Goal: Communication & Community: Ask a question

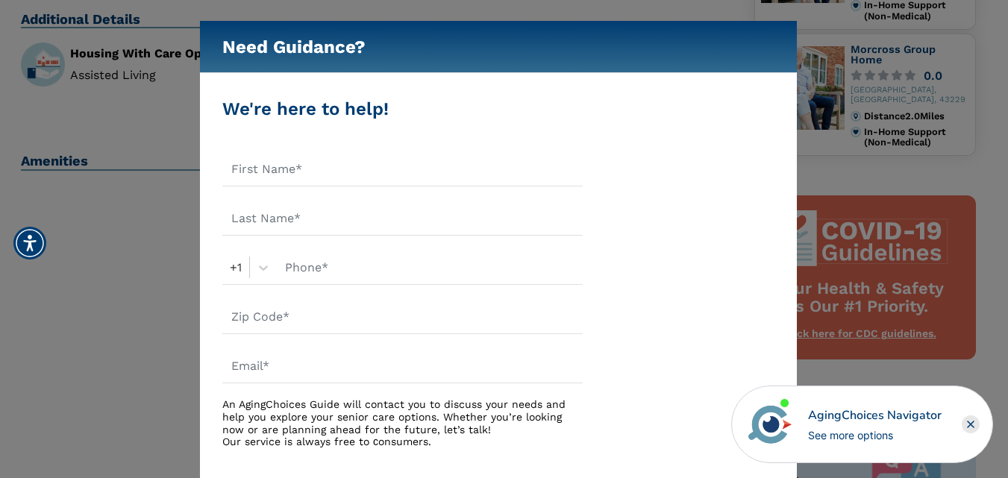
scroll to position [452, 0]
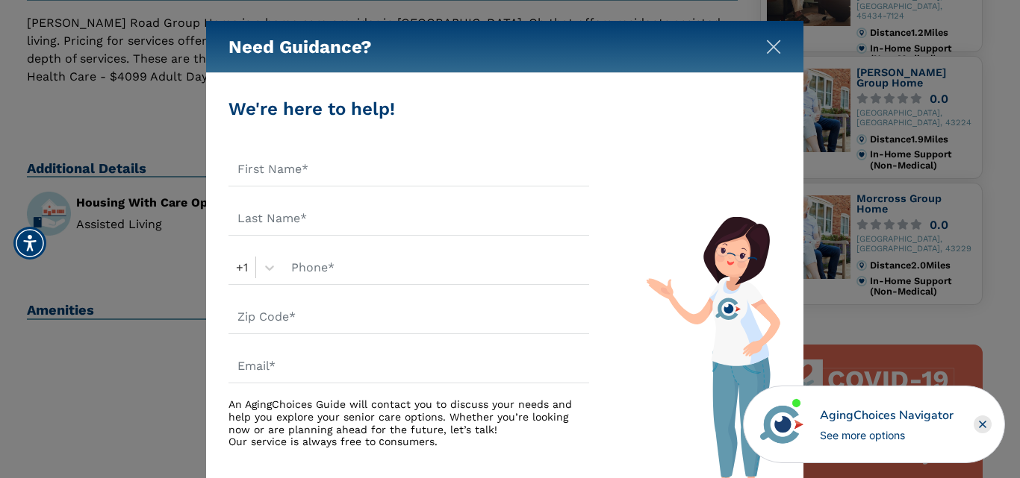
click at [772, 47] on img "Close" at bounding box center [773, 47] width 15 height 15
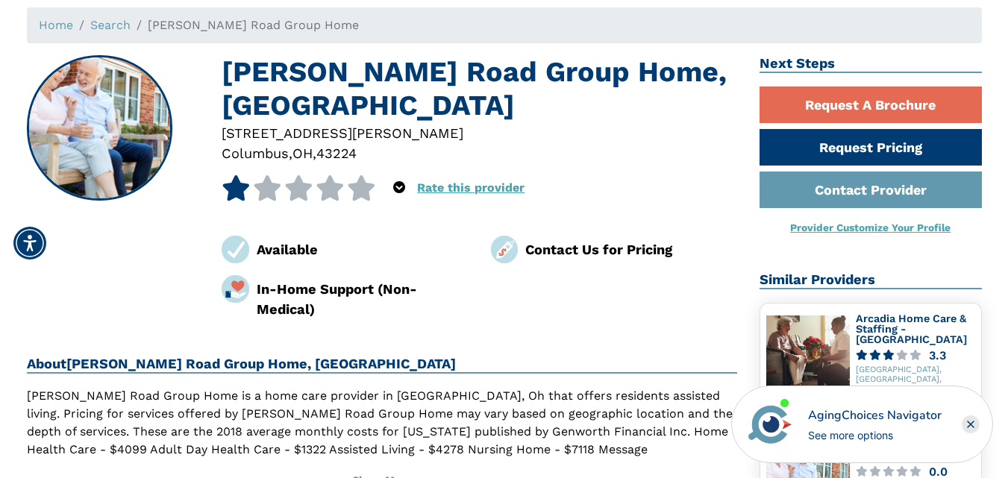
scroll to position [4, 0]
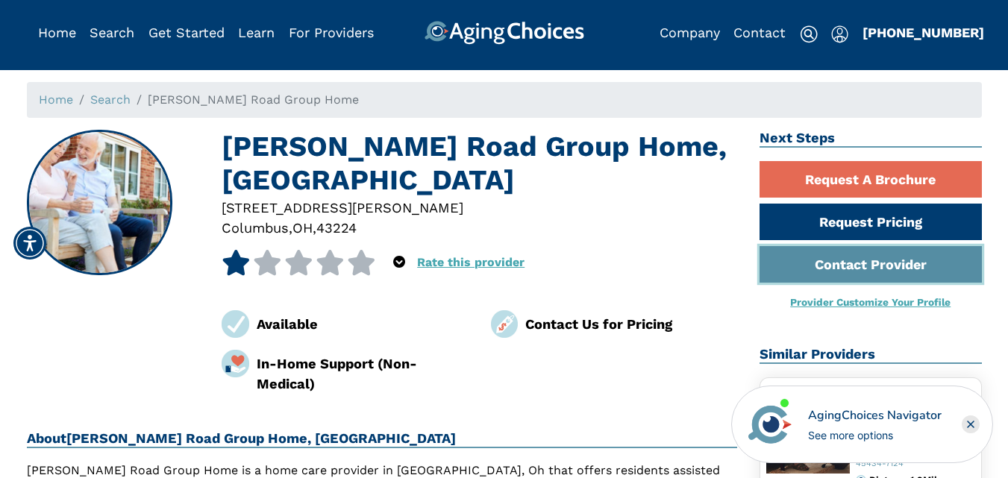
click at [917, 261] on link "Contact Provider" at bounding box center [871, 264] width 222 height 37
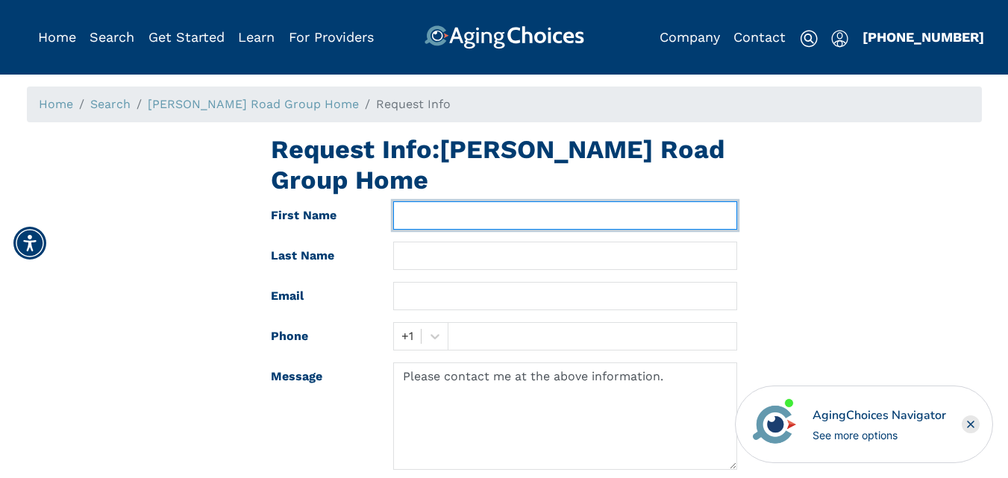
click at [550, 202] on input "text" at bounding box center [565, 216] width 344 height 28
type input "Columbus"
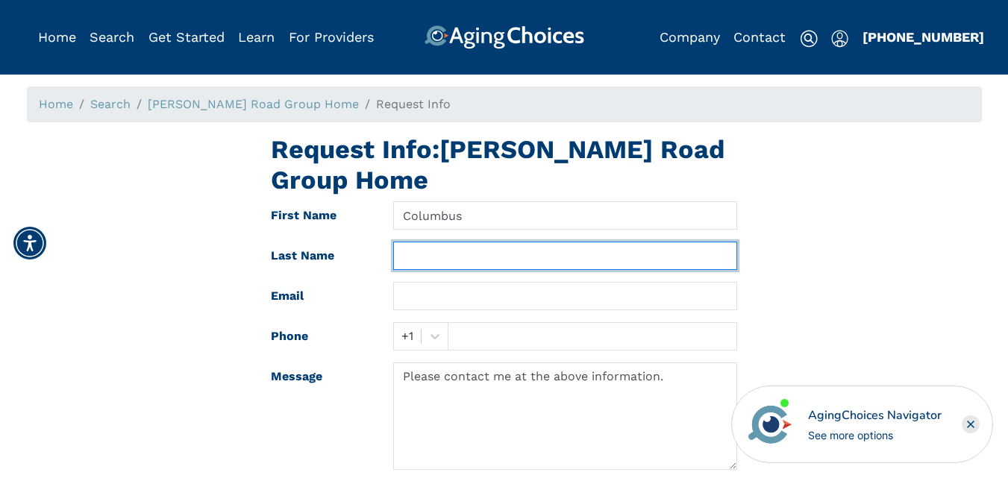
click at [524, 242] on input "text" at bounding box center [565, 256] width 344 height 28
type input "Healthcare Center"
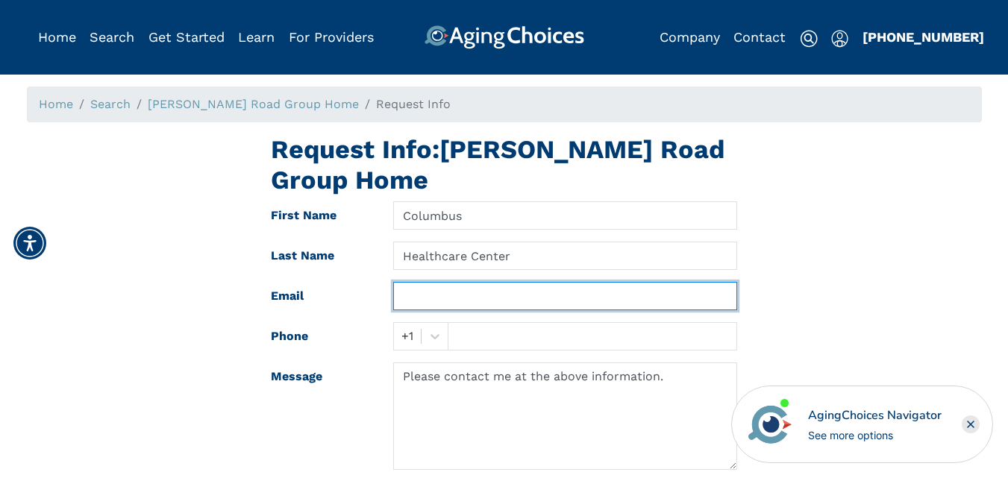
click at [522, 282] on input "text" at bounding box center [565, 296] width 344 height 28
type input "[EMAIL_ADDRESS][PERSON_NAME][DOMAIN_NAME]"
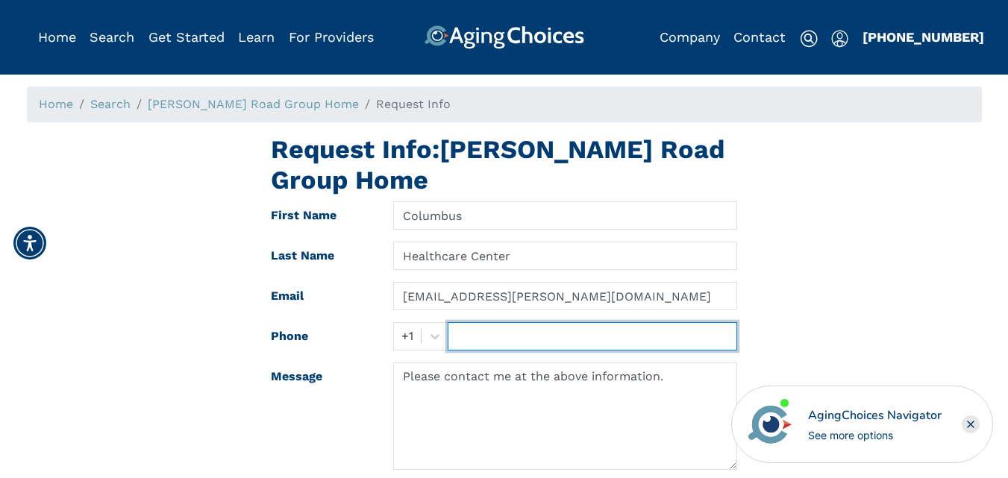
click at [544, 322] on input "text" at bounding box center [593, 336] width 290 height 28
type input "[PHONE_NUMBER]"
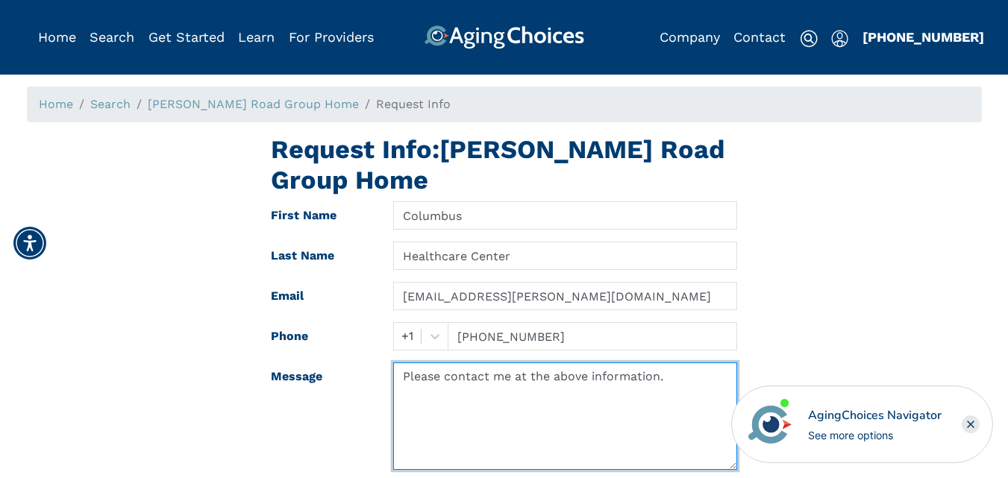
click at [537, 407] on textarea "Please contact me at the above information." at bounding box center [565, 416] width 344 height 107
click at [672, 363] on textarea "Please contact me at the above information." at bounding box center [565, 416] width 344 height 107
click at [672, 363] on textarea "Please contact me at the above information. extension 5737" at bounding box center [565, 416] width 344 height 107
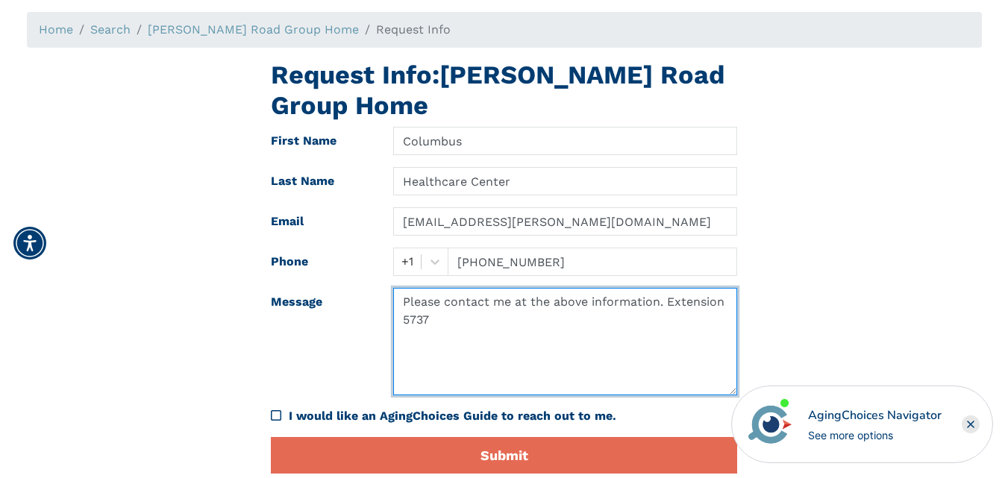
click at [449, 294] on textarea "Please contact me at the above information. Extension 5737" at bounding box center [565, 341] width 344 height 107
type textarea "Please contact me at the above information. Extension 5737 I'm looking to gathe…"
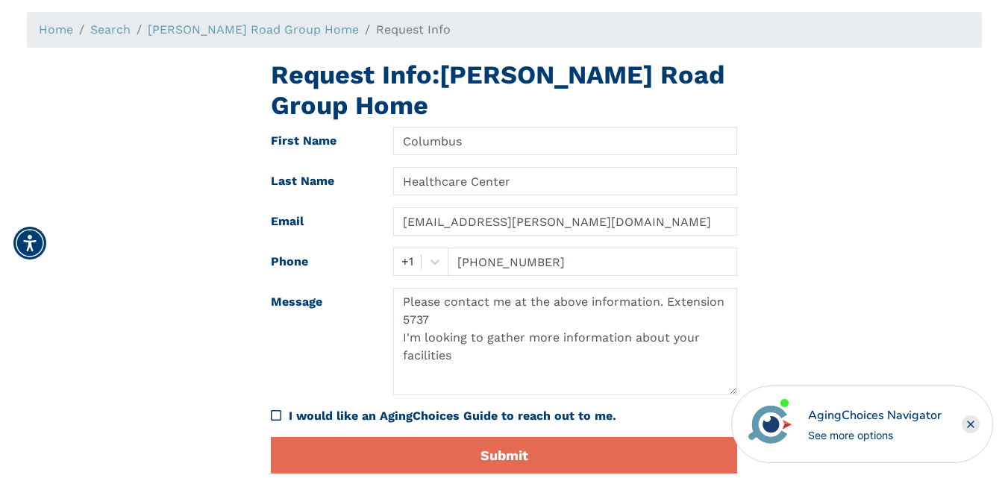
click at [277, 410] on icon "I would like an AgingChoices Guide to reach out to me." at bounding box center [276, 416] width 10 height 12
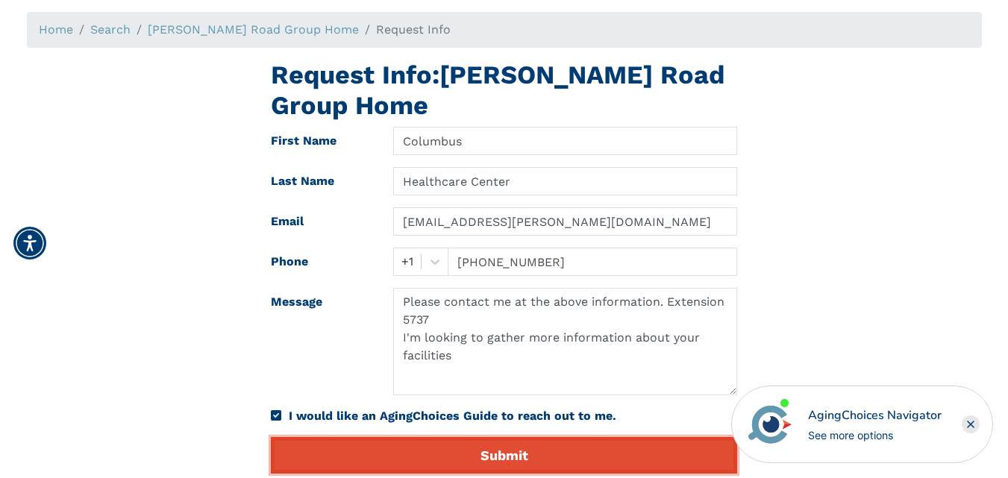
click at [343, 437] on button "Submit" at bounding box center [504, 455] width 467 height 37
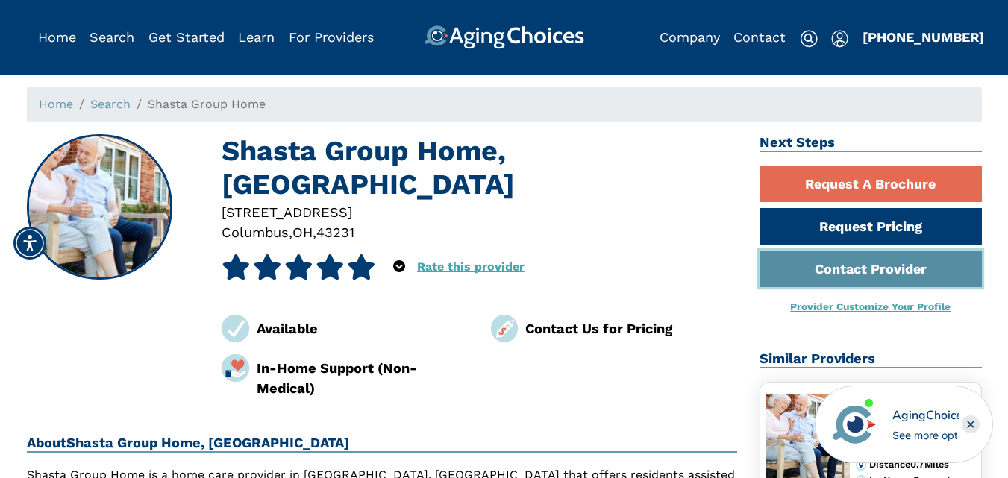
click at [873, 279] on link "Contact Provider" at bounding box center [871, 269] width 222 height 37
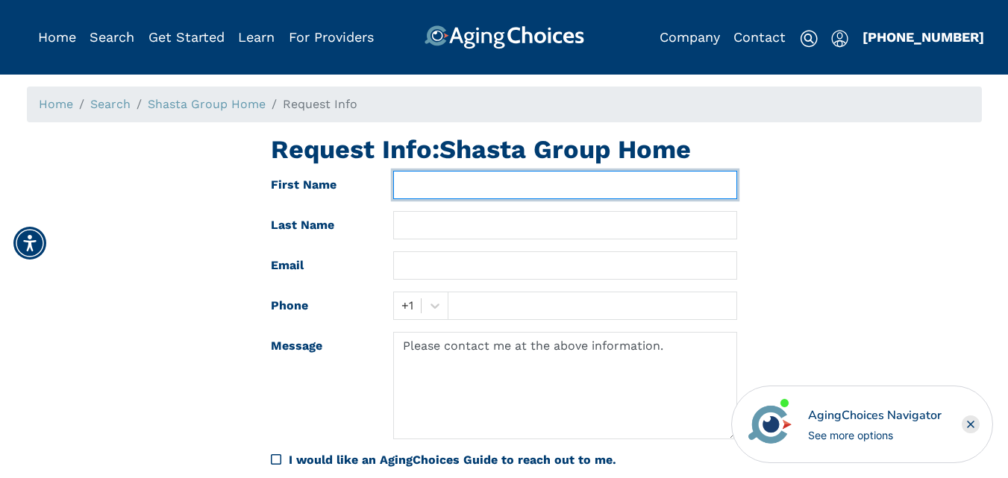
click at [629, 194] on input "text" at bounding box center [565, 185] width 344 height 28
type input "Columbus"
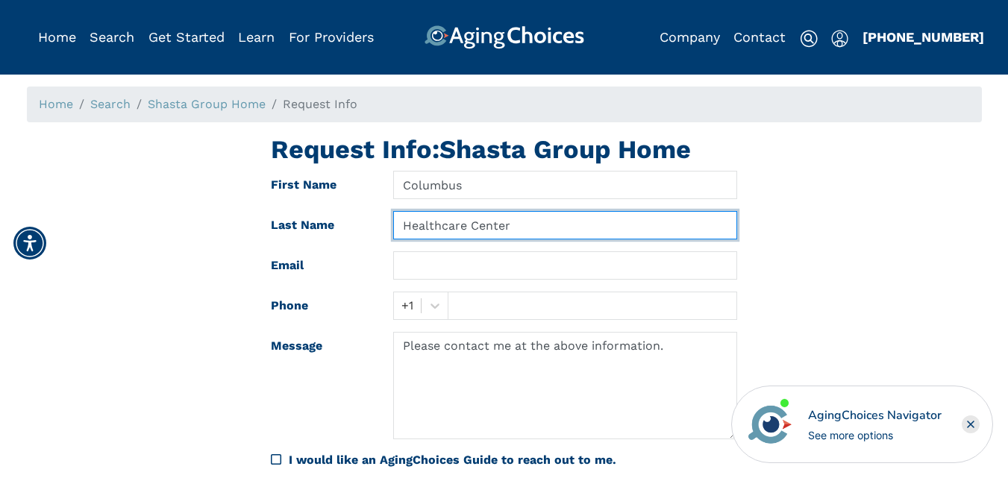
type input "Healthcare Center"
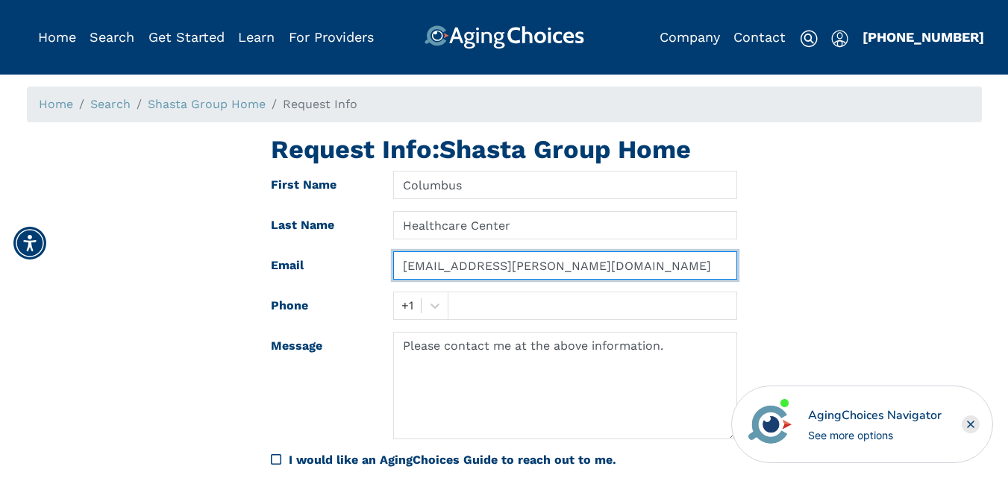
type input "[EMAIL_ADDRESS][PERSON_NAME][DOMAIN_NAME]"
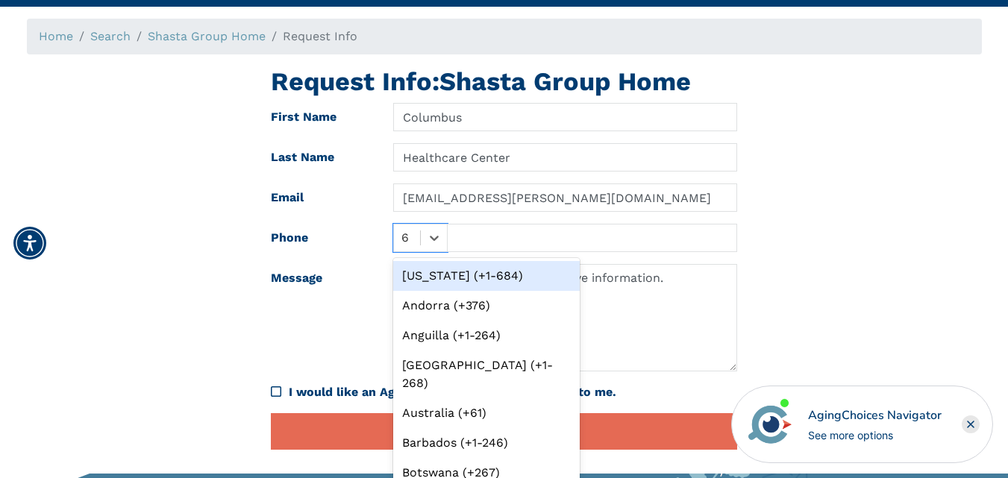
scroll to position [78, 0]
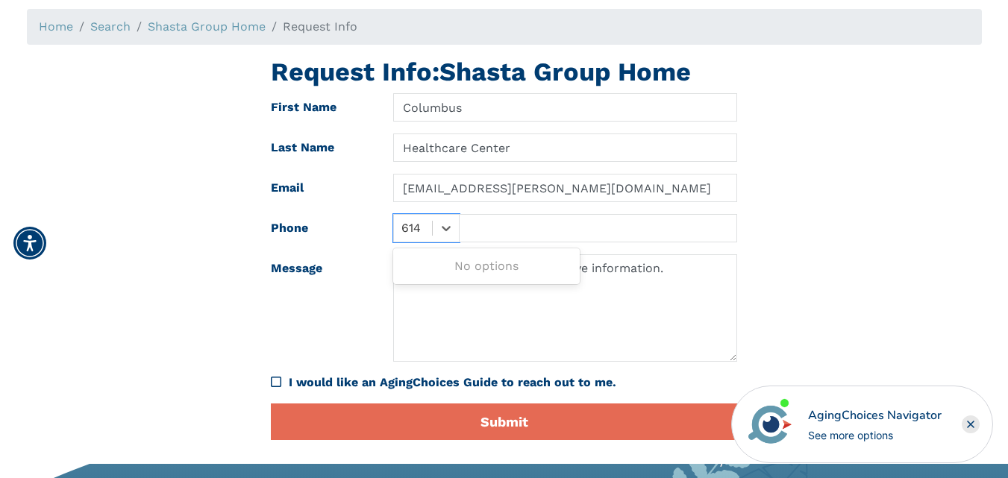
type input "614"
click at [581, 234] on input "text" at bounding box center [598, 228] width 278 height 28
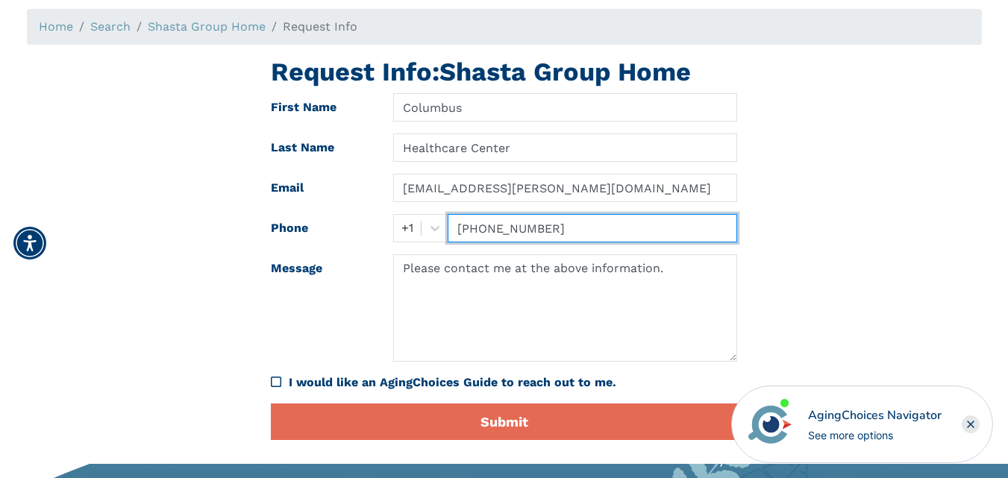
type input "[PHONE_NUMBER]"
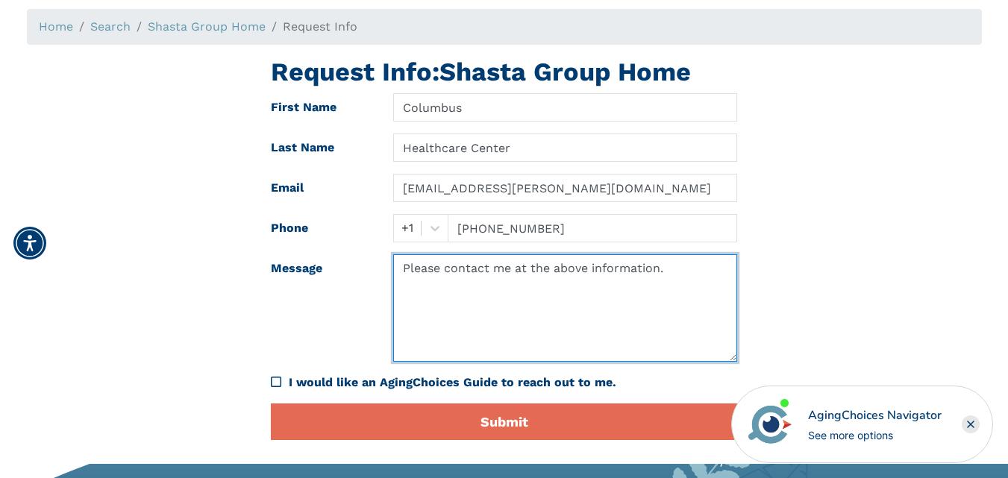
click at [705, 263] on textarea "Please contact me at the above information." at bounding box center [565, 308] width 344 height 107
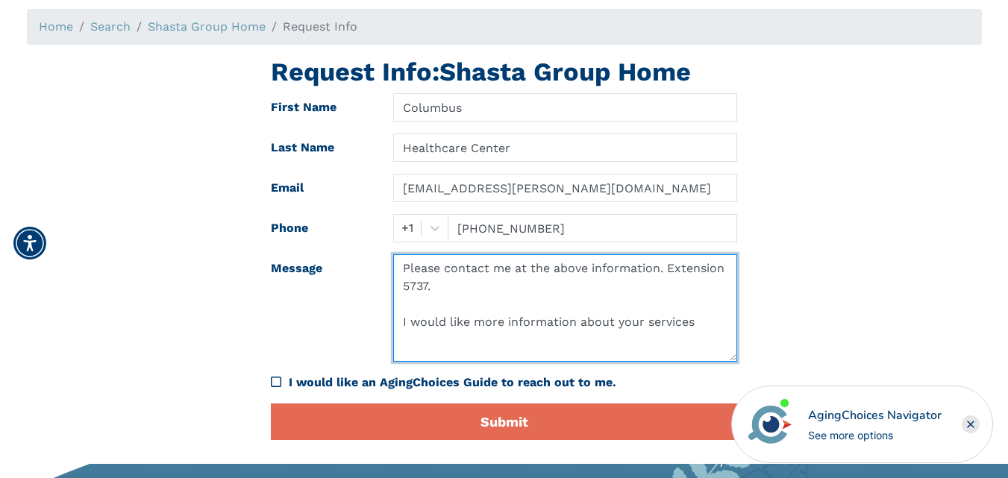
type textarea "Please contact me at the above information. Extension 5737. I would like more i…"
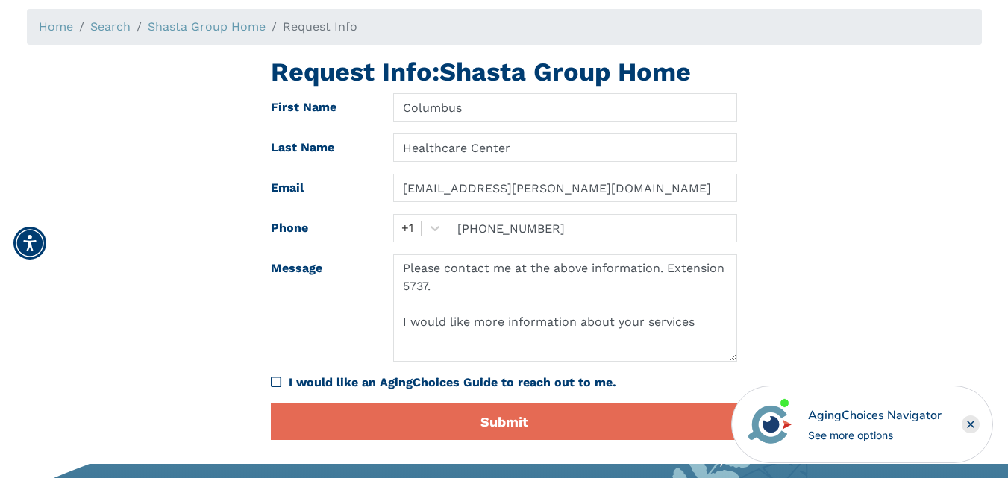
click at [344, 381] on div "I would like an AgingChoices Guide to reach out to me." at bounding box center [513, 383] width 449 height 18
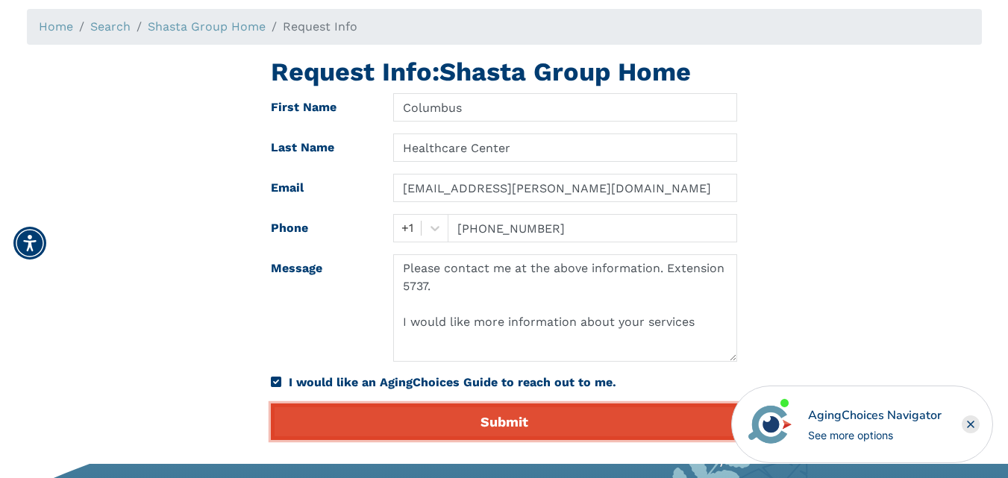
click at [330, 420] on button "Submit" at bounding box center [504, 422] width 467 height 37
